Goal: Transaction & Acquisition: Purchase product/service

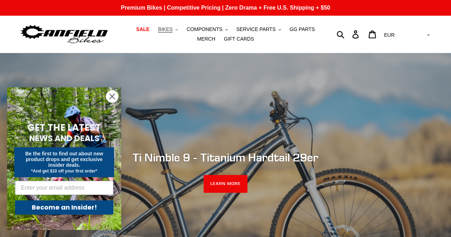
click at [162, 30] on span "BIKES" at bounding box center [165, 29] width 15 height 6
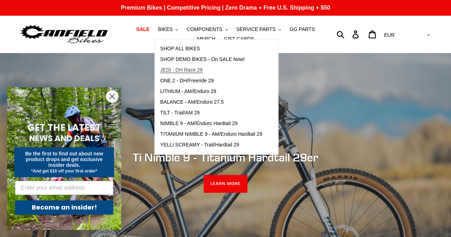
click at [186, 71] on span "JEDI - DH Race 29" at bounding box center [181, 70] width 42 height 6
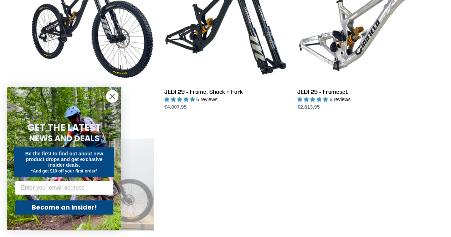
scroll to position [252, 0]
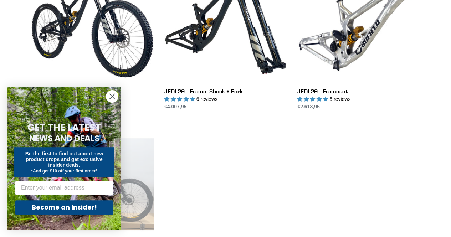
click at [114, 98] on circle "Close dialog" at bounding box center [112, 97] width 12 height 12
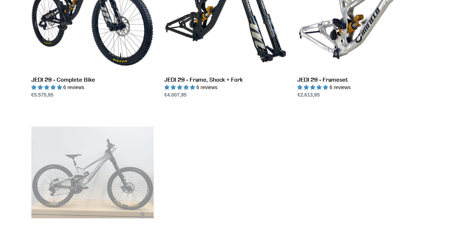
scroll to position [261, 0]
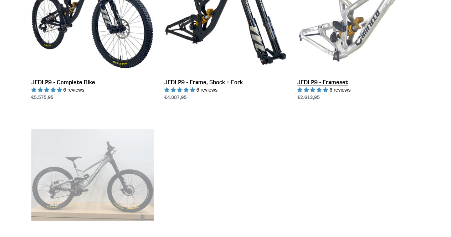
click at [334, 80] on link "JEDI 29 - Frameset" at bounding box center [358, 26] width 122 height 150
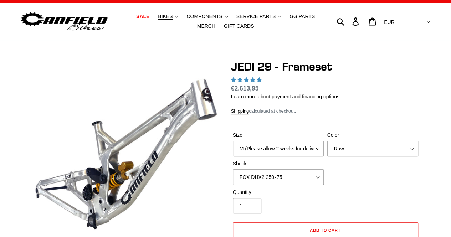
select select "highest-rating"
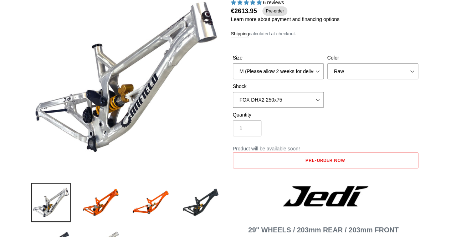
scroll to position [89, 0]
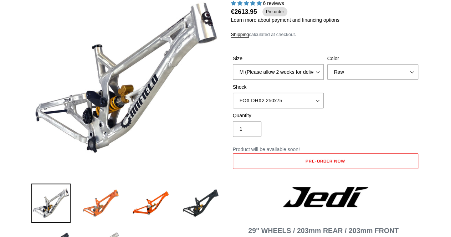
click at [109, 199] on img at bounding box center [100, 203] width 39 height 39
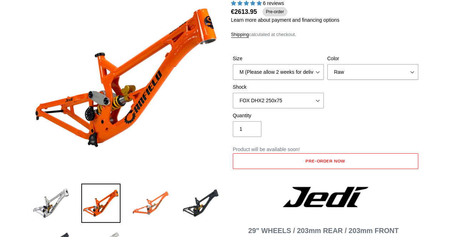
click at [134, 203] on img at bounding box center [150, 203] width 39 height 39
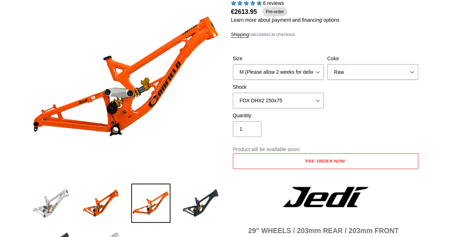
click at [59, 195] on img at bounding box center [50, 203] width 39 height 39
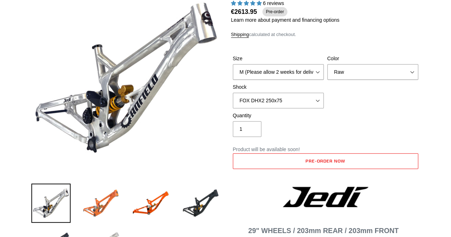
click at [98, 209] on img at bounding box center [100, 203] width 39 height 39
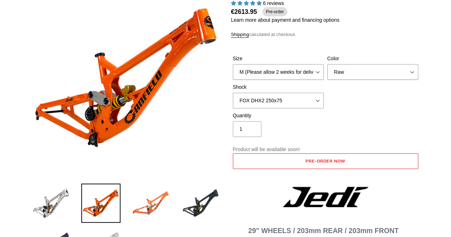
click at [139, 210] on img at bounding box center [150, 203] width 39 height 39
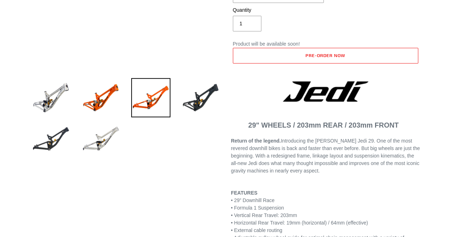
scroll to position [196, 0]
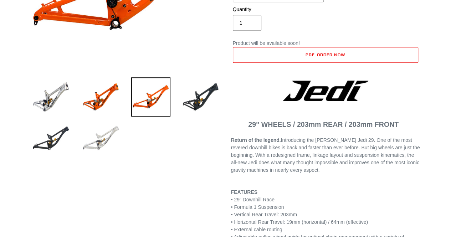
click at [104, 139] on img at bounding box center [100, 138] width 39 height 39
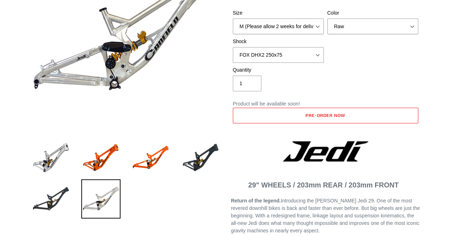
scroll to position [133, 0]
